Goal: Task Accomplishment & Management: Use online tool/utility

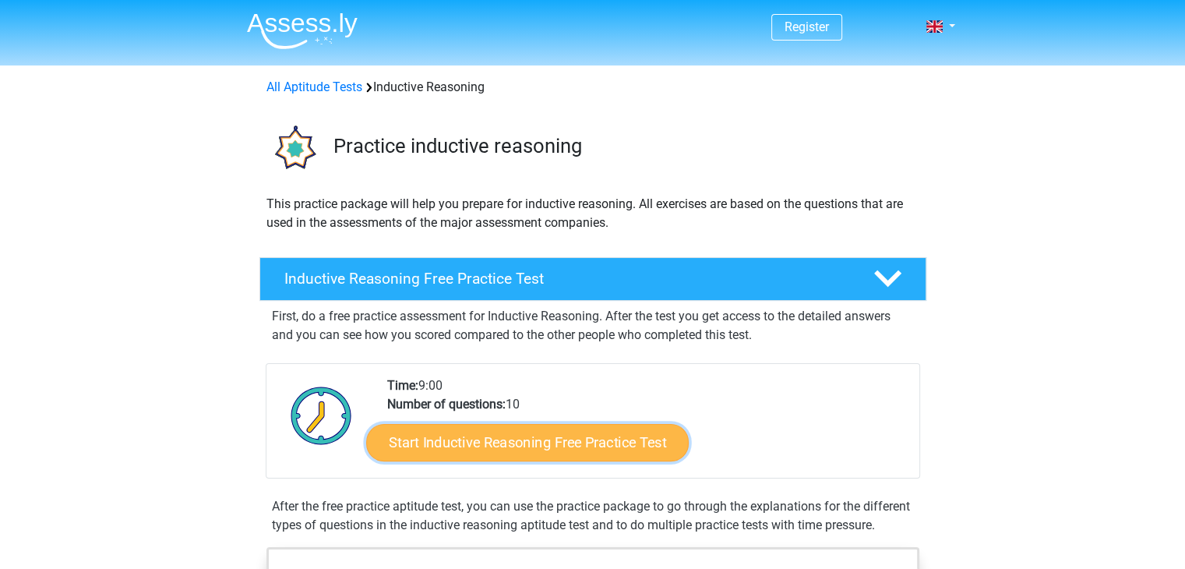
click at [601, 436] on link "Start Inductive Reasoning Free Practice Test" at bounding box center [527, 441] width 322 height 37
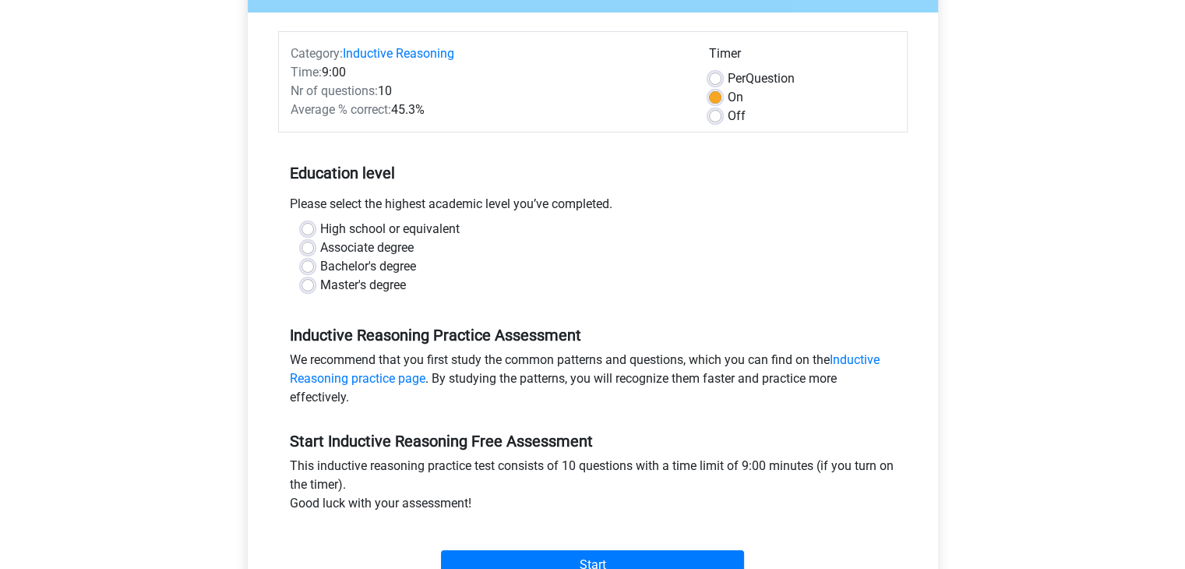
scroll to position [199, 0]
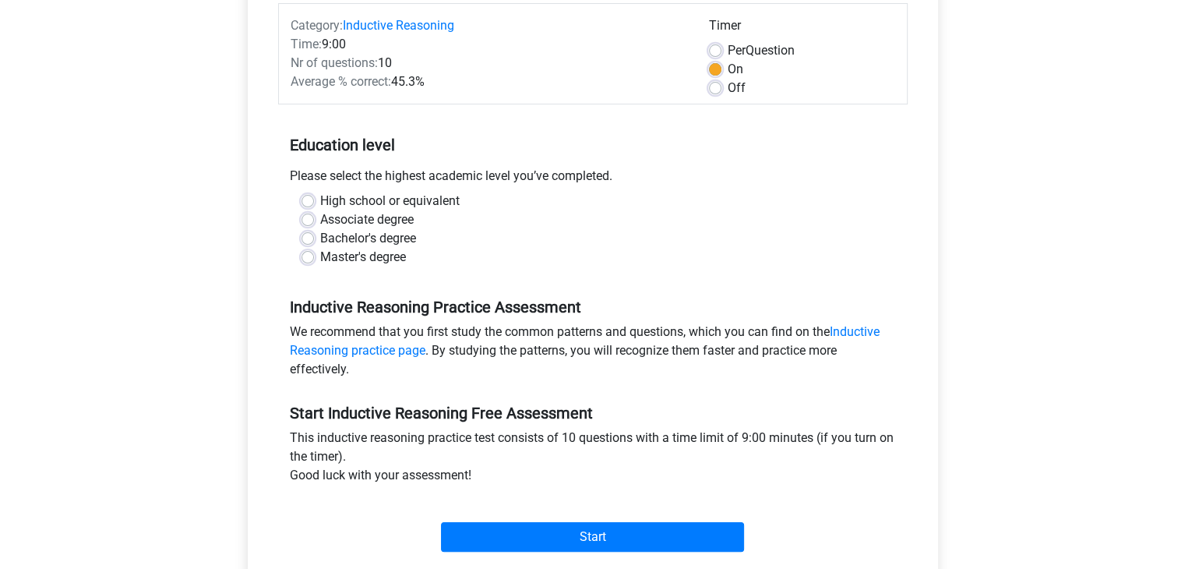
click at [352, 233] on label "Bachelor's degree" at bounding box center [368, 238] width 96 height 19
click at [314, 233] on input "Bachelor's degree" at bounding box center [307, 237] width 12 height 16
radio input "true"
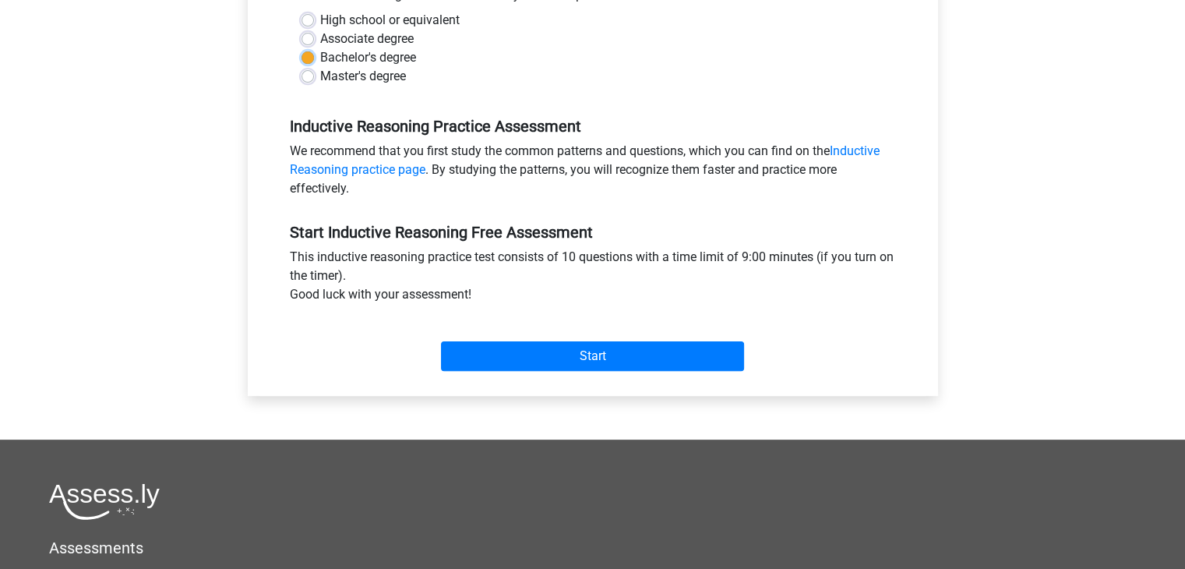
scroll to position [386, 0]
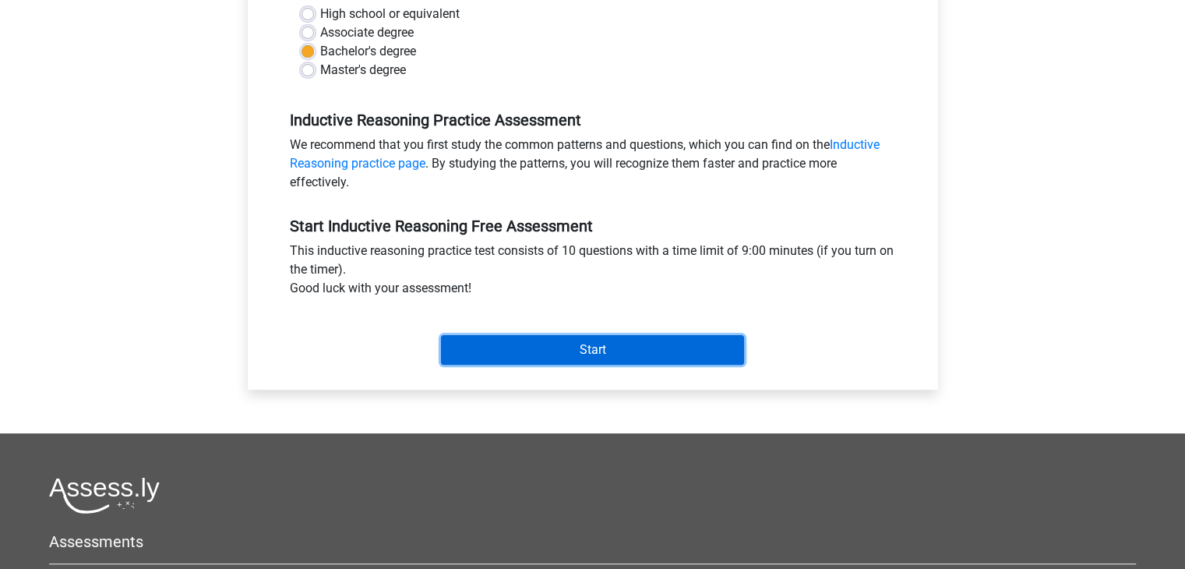
click at [639, 347] on input "Start" at bounding box center [592, 350] width 303 height 30
